Goal: Task Accomplishment & Management: Use online tool/utility

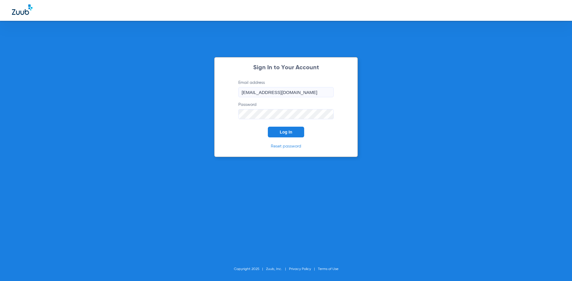
click at [282, 133] on span "Log In" at bounding box center [286, 132] width 13 height 5
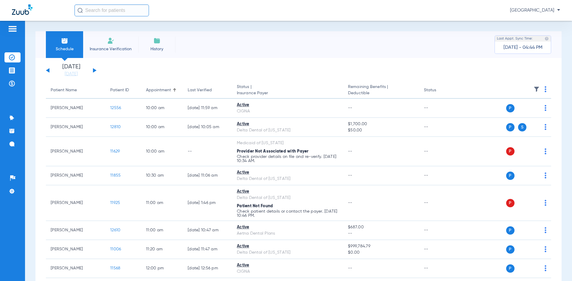
click at [13, 29] on img at bounding box center [13, 28] width 10 height 7
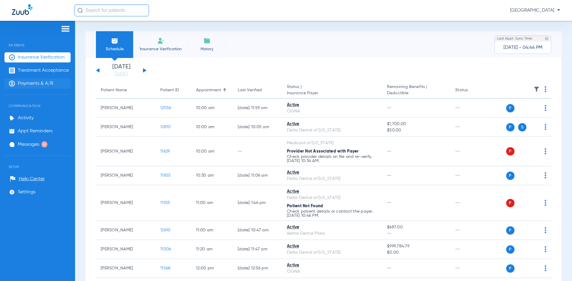
click at [33, 84] on span "Payments & A/R" at bounding box center [35, 84] width 35 height 6
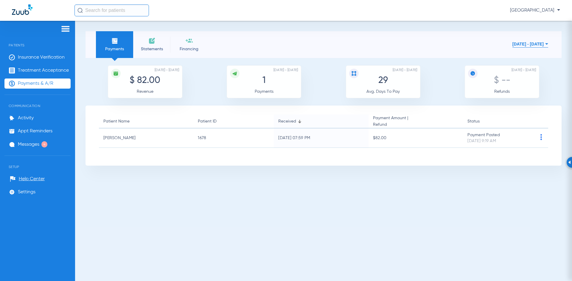
click at [148, 47] on span "Statements" at bounding box center [152, 49] width 28 height 6
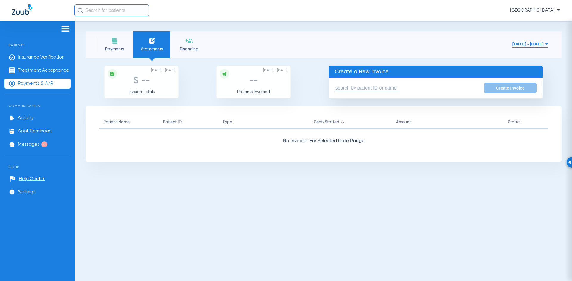
click at [337, 87] on input "text" at bounding box center [368, 88] width 66 height 6
type input "j"
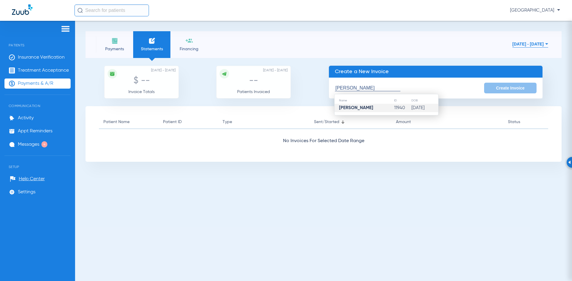
click at [359, 108] on strong "[PERSON_NAME]" at bounding box center [356, 108] width 34 height 4
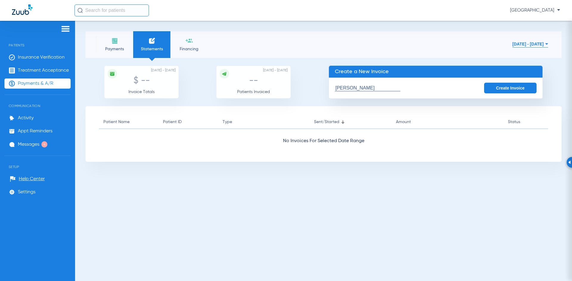
click at [495, 88] on button "Create Invoice" at bounding box center [510, 88] width 52 height 11
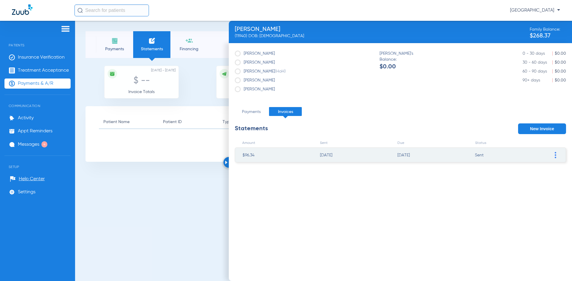
click at [555, 154] on img at bounding box center [555, 155] width 1 height 6
click at [512, 199] on li "Mark invoice PAID" at bounding box center [524, 199] width 67 height 9
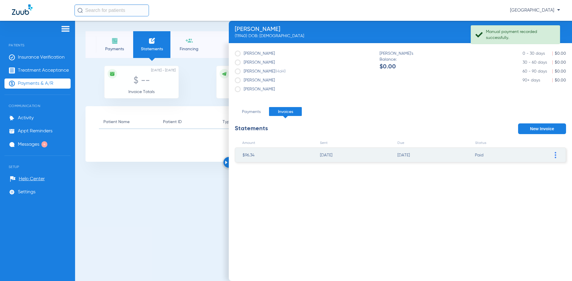
click at [224, 164] on div at bounding box center [228, 162] width 11 height 11
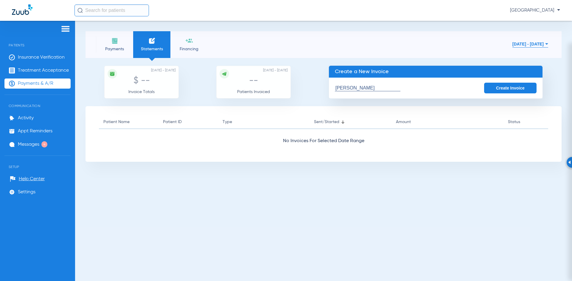
click at [336, 87] on input "[PERSON_NAME]" at bounding box center [368, 88] width 66 height 6
type input "A"
click at [337, 86] on input "text" at bounding box center [368, 88] width 66 height 6
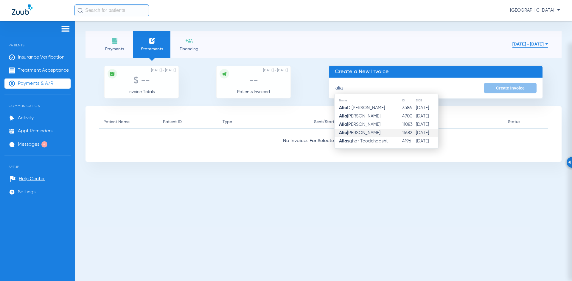
click at [357, 132] on span "Alia [PERSON_NAME]" at bounding box center [359, 133] width 41 height 4
type input "[PERSON_NAME]"
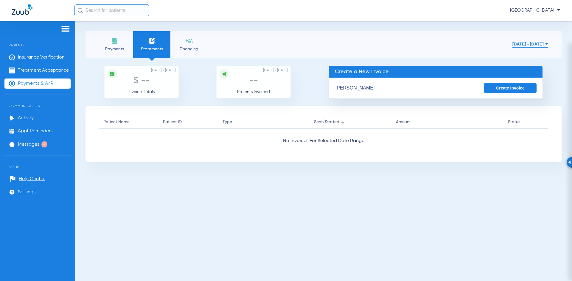
click at [505, 86] on button "Create Invoice" at bounding box center [510, 88] width 52 height 11
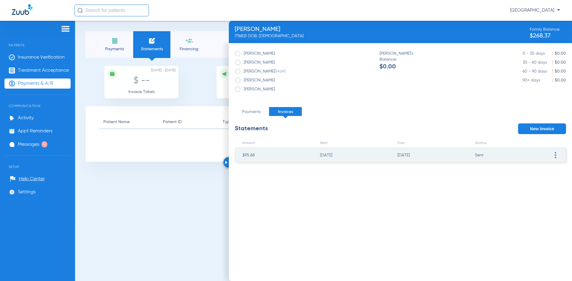
click at [225, 162] on img at bounding box center [226, 163] width 3 height 4
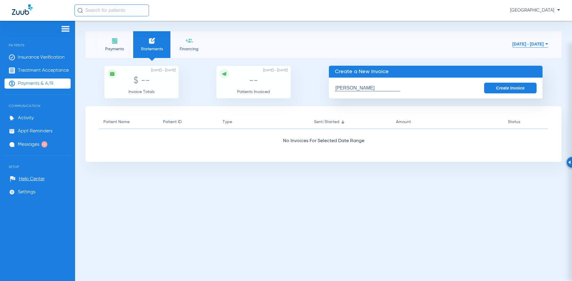
click at [505, 88] on button "Create Invoice" at bounding box center [510, 88] width 52 height 11
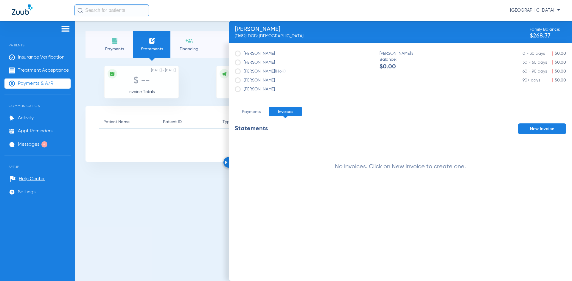
click at [238, 63] on span at bounding box center [238, 63] width 6 height 6
click at [276, 60] on input "[PERSON_NAME]" at bounding box center [276, 60] width 0 height 0
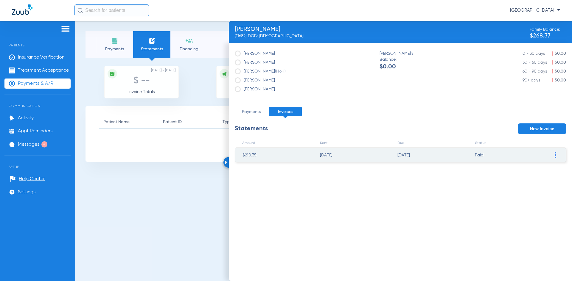
click at [237, 72] on span at bounding box center [238, 72] width 6 height 6
click at [287, 69] on input "[PERSON_NAME] (HoH)" at bounding box center [287, 69] width 0 height 0
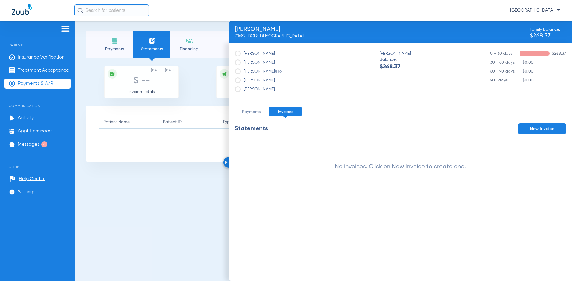
click at [238, 63] on span at bounding box center [238, 63] width 6 height 6
click at [276, 60] on input "[PERSON_NAME]" at bounding box center [276, 60] width 0 height 0
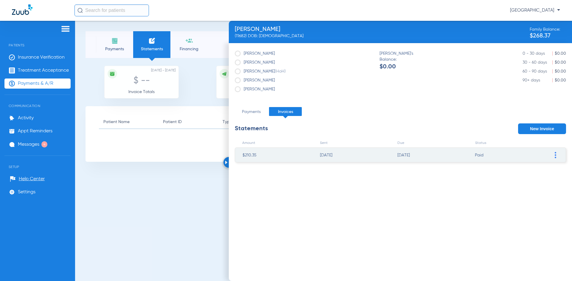
click at [247, 109] on li "Payments" at bounding box center [251, 111] width 33 height 9
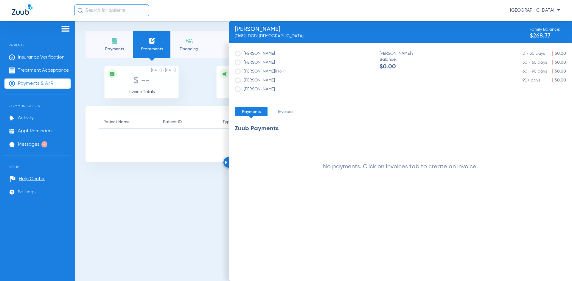
click at [289, 113] on li "Invoices" at bounding box center [285, 111] width 33 height 9
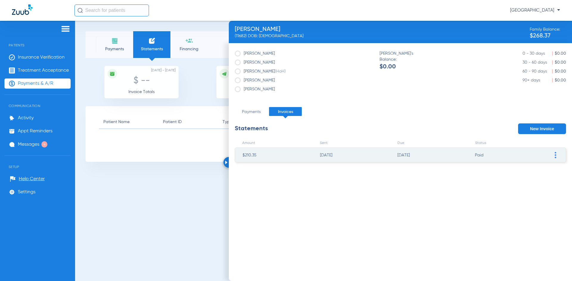
click at [237, 89] on span at bounding box center [238, 89] width 6 height 6
click at [276, 87] on input "[PERSON_NAME]" at bounding box center [276, 87] width 0 height 0
click at [237, 54] on span at bounding box center [238, 54] width 6 height 6
click at [276, 52] on input "[PERSON_NAME]" at bounding box center [276, 52] width 0 height 0
click at [556, 156] on img at bounding box center [555, 155] width 1 height 6
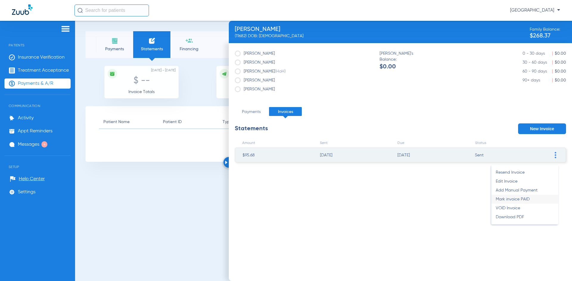
click at [499, 200] on li "Mark invoice PAID" at bounding box center [524, 199] width 67 height 9
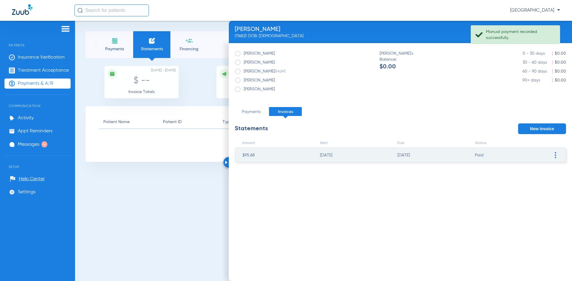
click at [226, 163] on img at bounding box center [226, 163] width 3 height 4
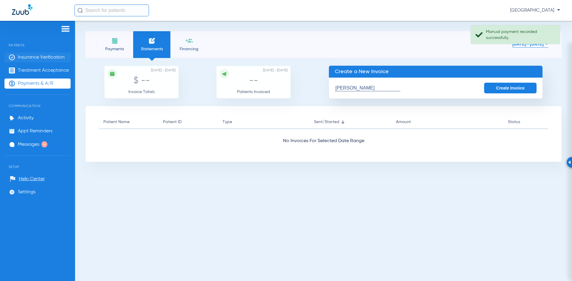
click at [52, 56] on span "Insurance Verification" at bounding box center [41, 58] width 47 height 6
